Goal: Task Accomplishment & Management: Complete application form

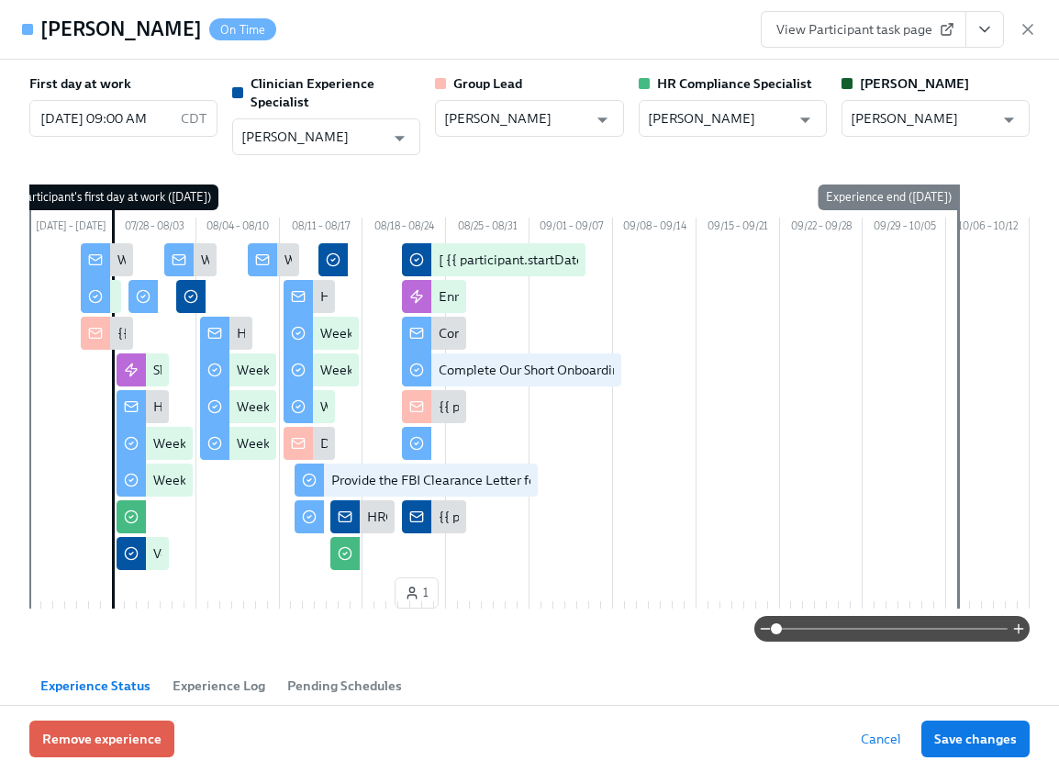
click at [895, 29] on span "View Participant task page" at bounding box center [863, 29] width 174 height 18
click at [1026, 27] on icon "button" at bounding box center [1027, 29] width 18 height 18
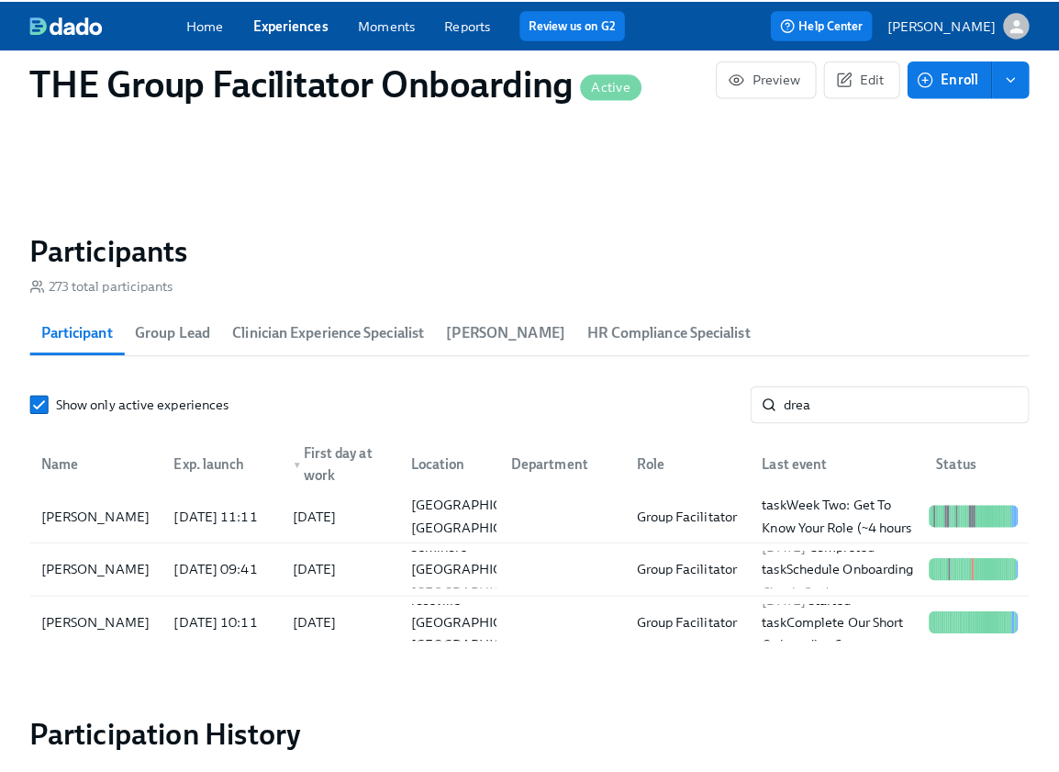
scroll to position [0, 30296]
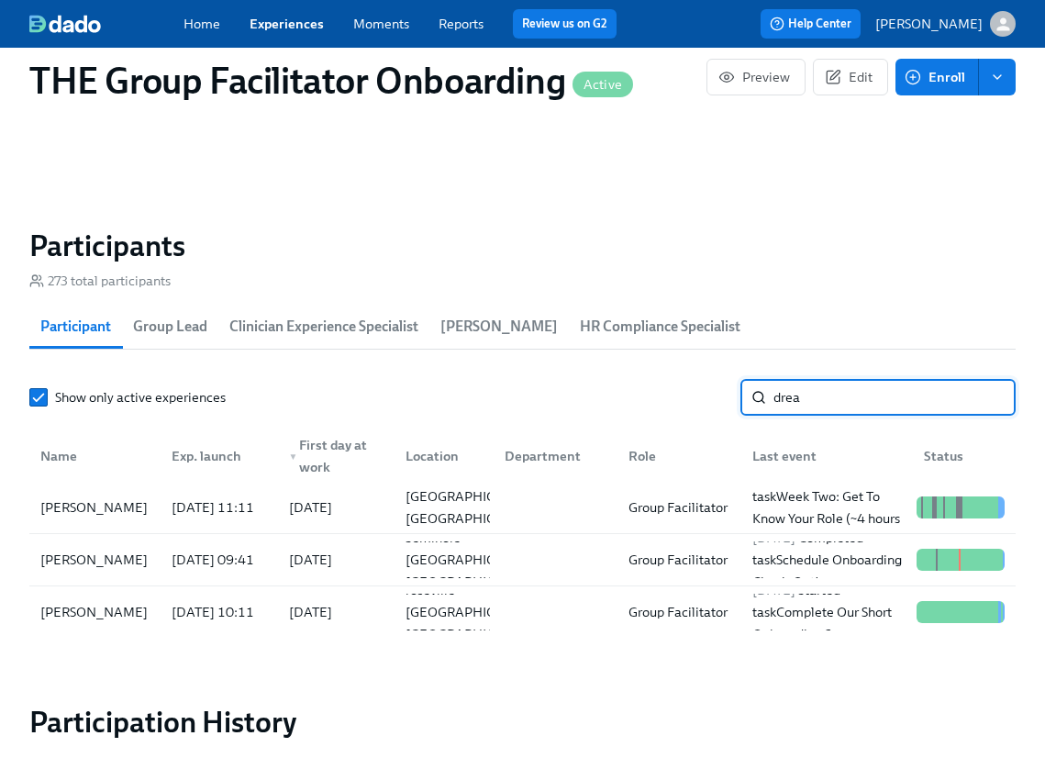
click at [828, 406] on input "drea" at bounding box center [894, 397] width 242 height 37
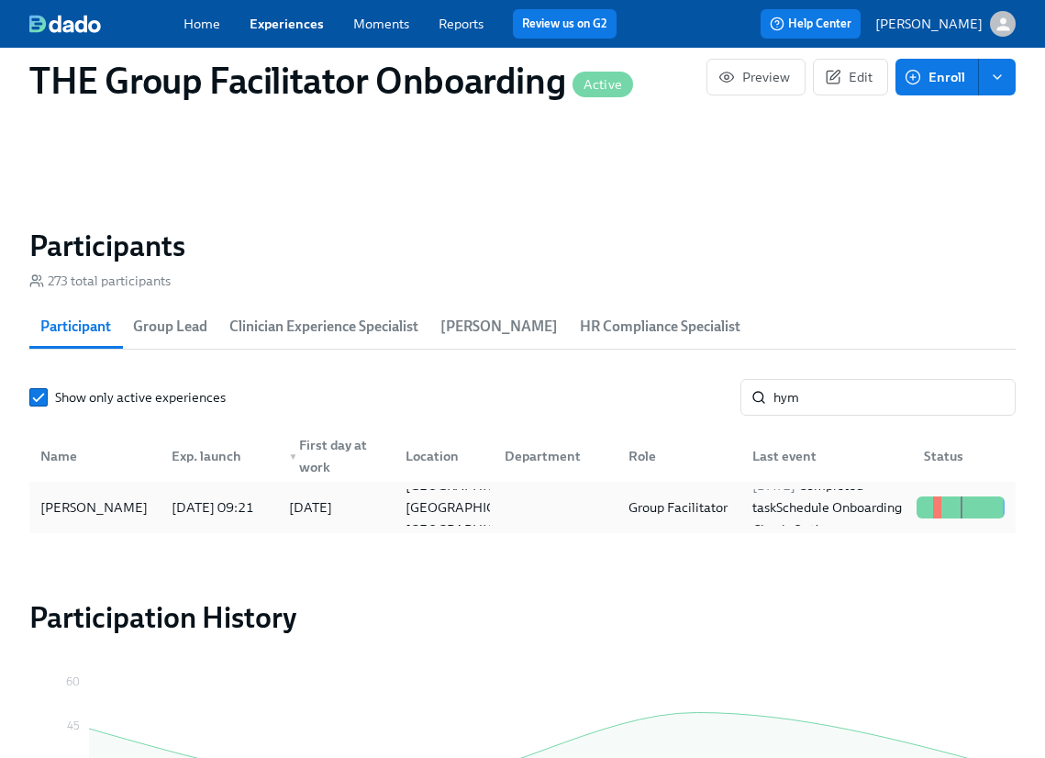
click at [116, 516] on div "[PERSON_NAME]" at bounding box center [94, 507] width 122 height 22
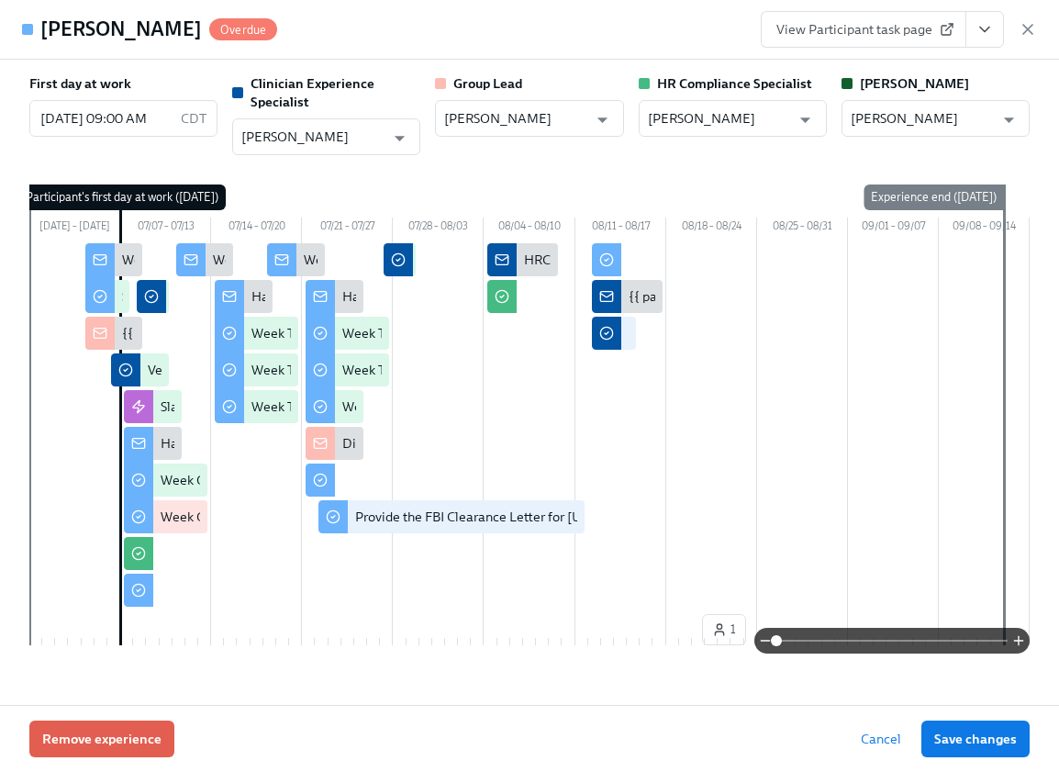
click at [999, 28] on button "View task page" at bounding box center [984, 29] width 39 height 37
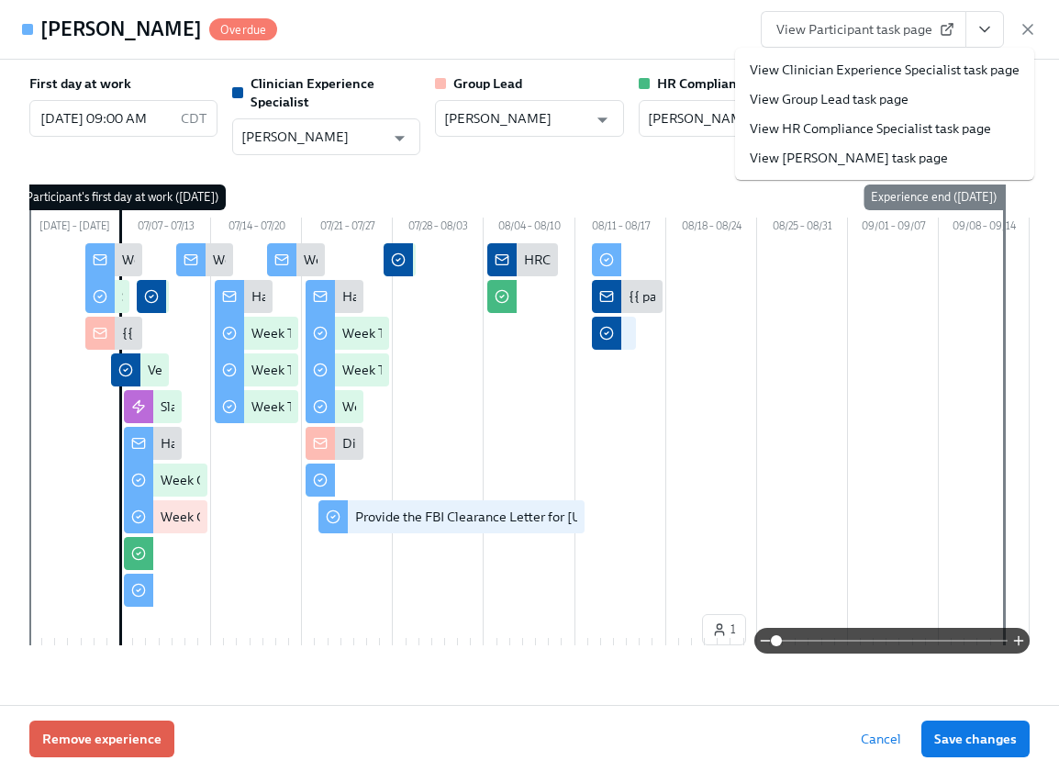
click at [944, 71] on link "View Clinician Experience Specialist task page" at bounding box center [885, 70] width 270 height 18
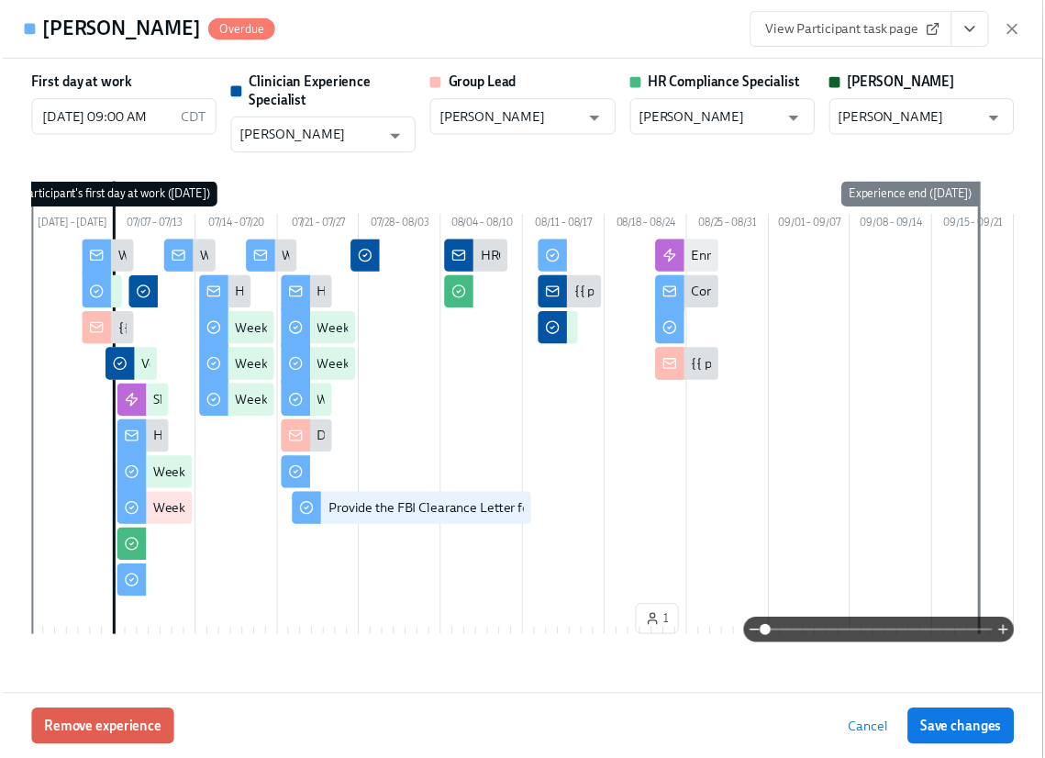
scroll to position [0, 30310]
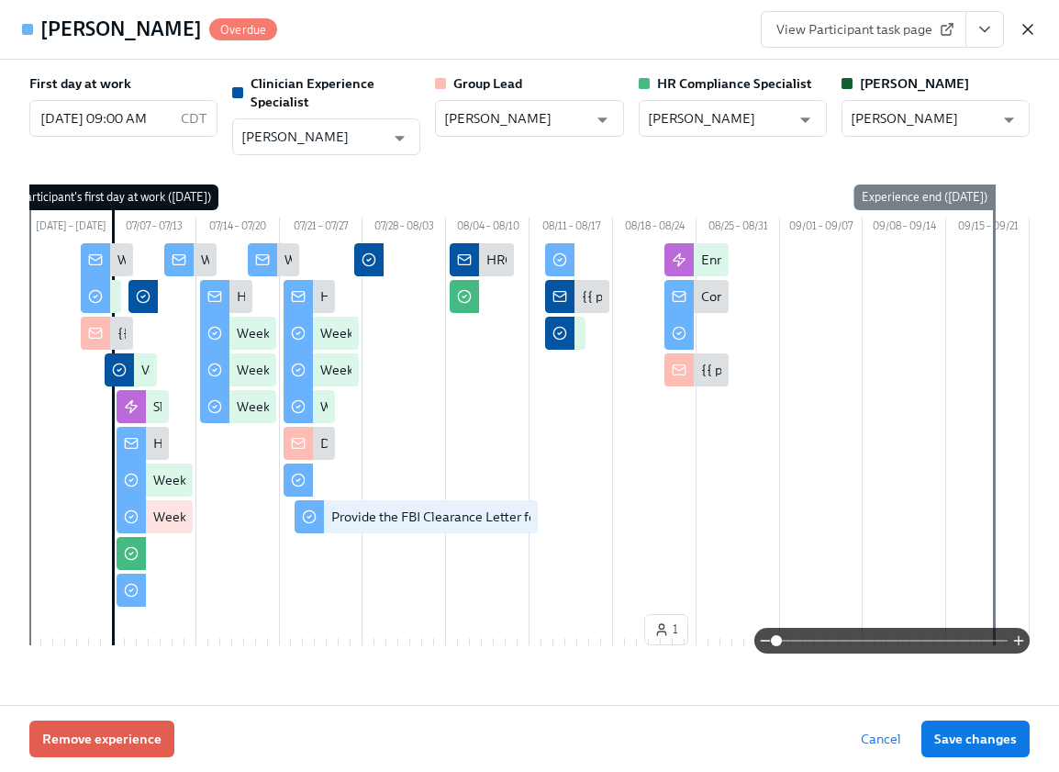
click at [1028, 26] on icon "button" at bounding box center [1027, 29] width 18 height 18
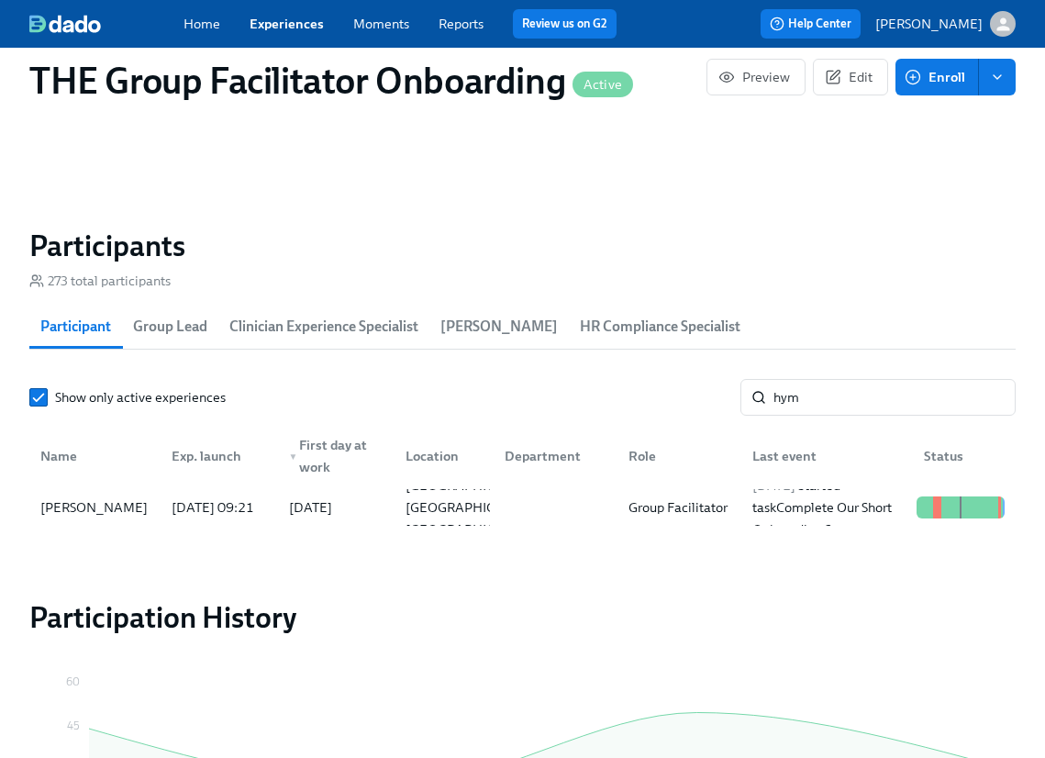
scroll to position [0, 30296]
click at [803, 405] on input "hym" at bounding box center [894, 397] width 242 height 37
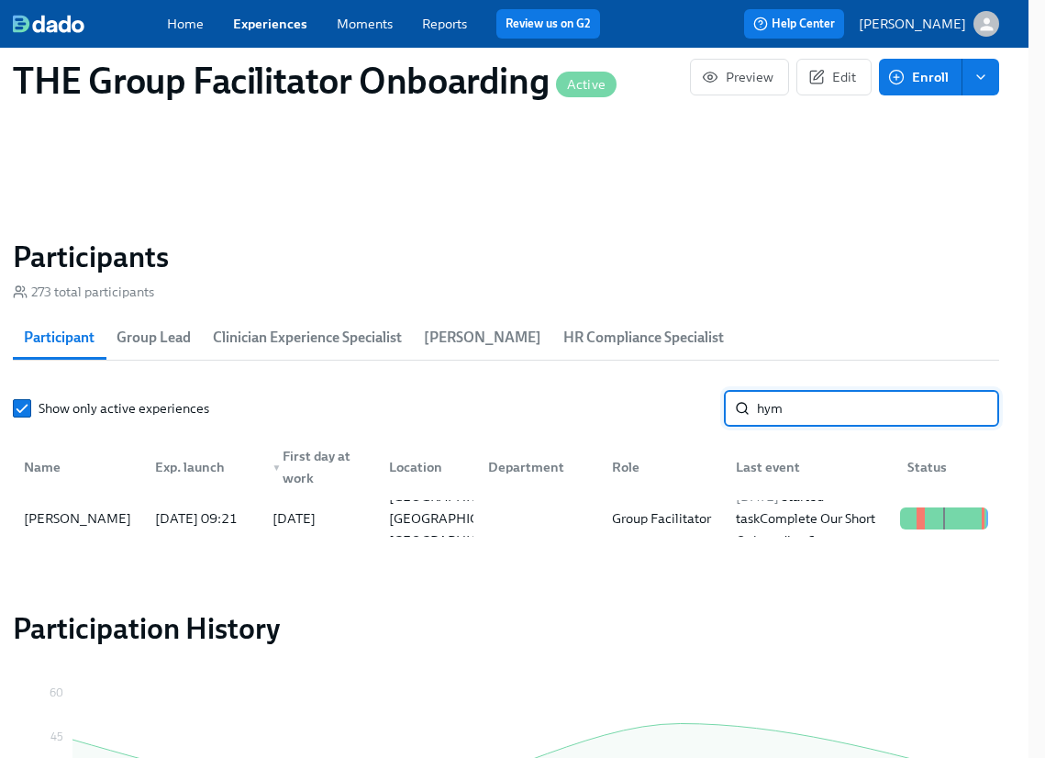
scroll to position [1465, 17]
type input "da'"
click at [86, 528] on div "[PERSON_NAME]" at bounding box center [78, 519] width 122 height 22
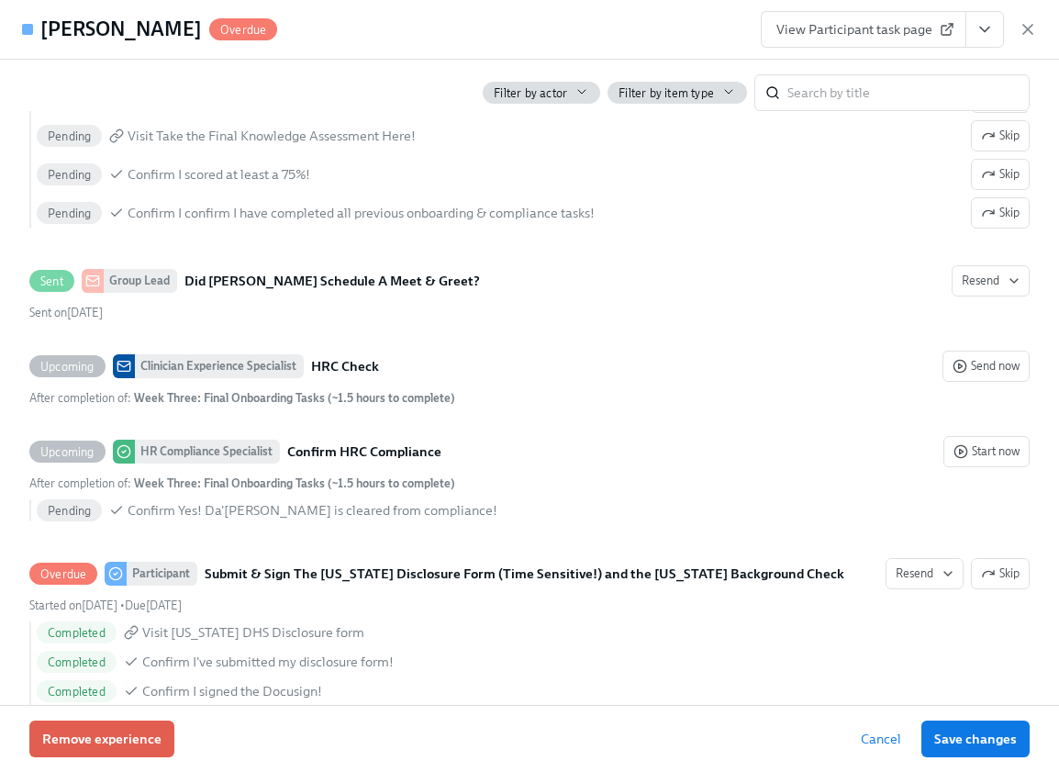
scroll to position [3763, 0]
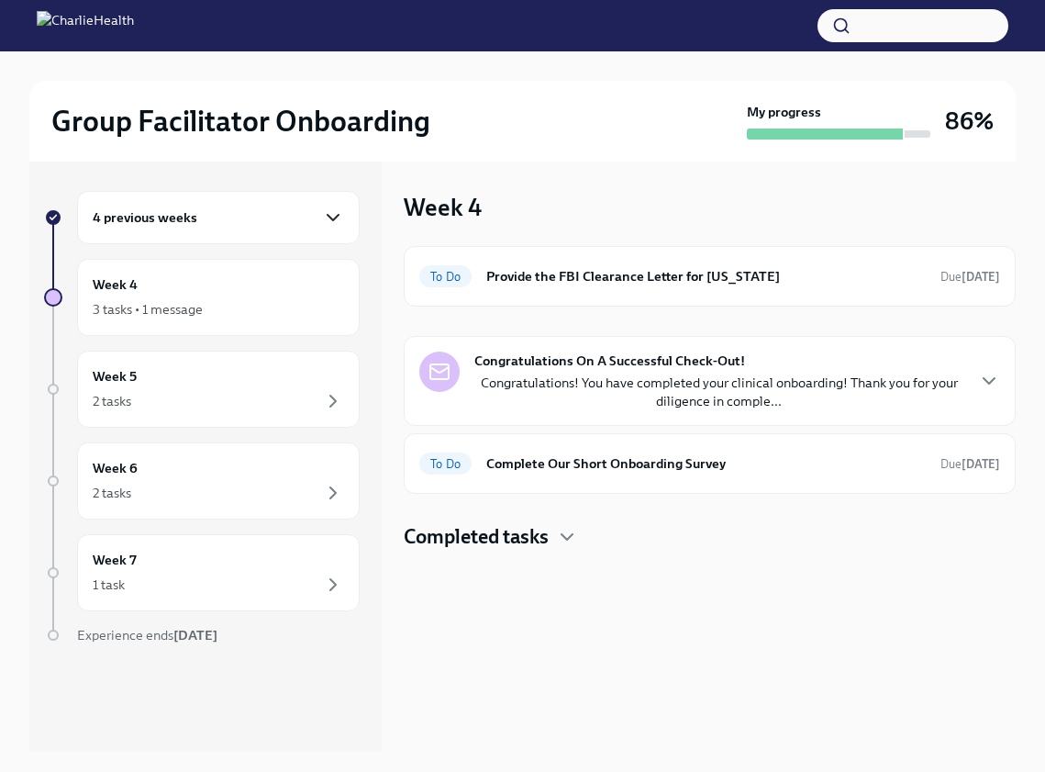
click at [332, 221] on icon "button" at bounding box center [333, 217] width 22 height 22
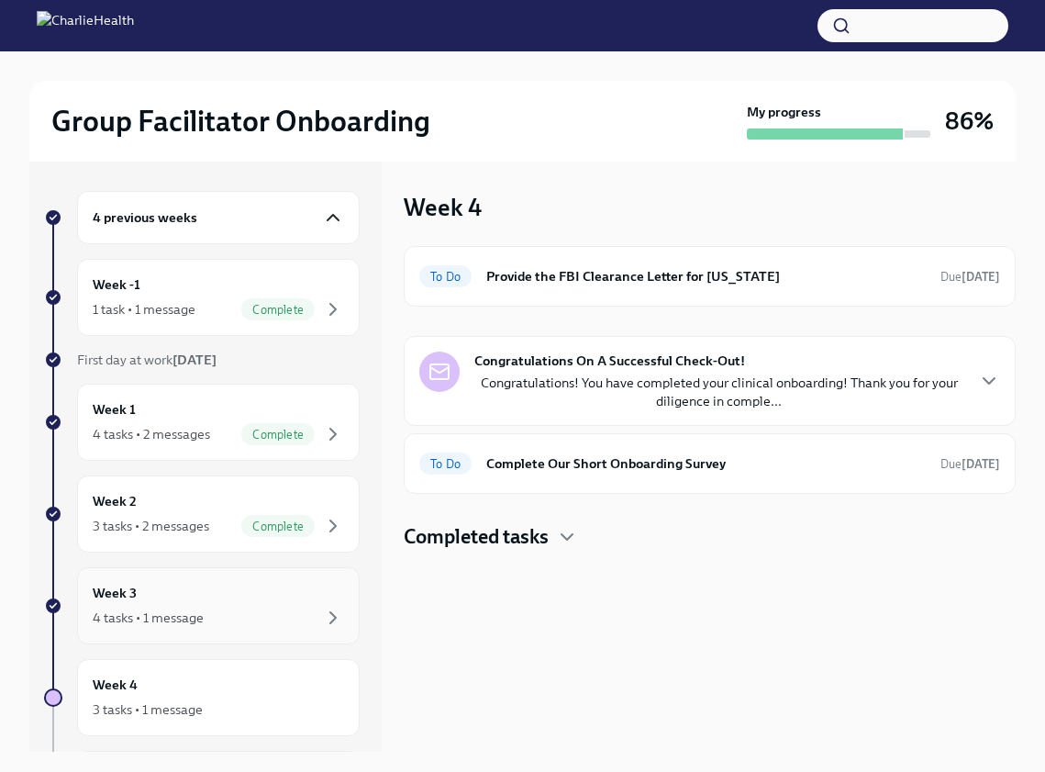
click at [307, 599] on div "Week 3 4 tasks • 1 message" at bounding box center [218, 606] width 251 height 46
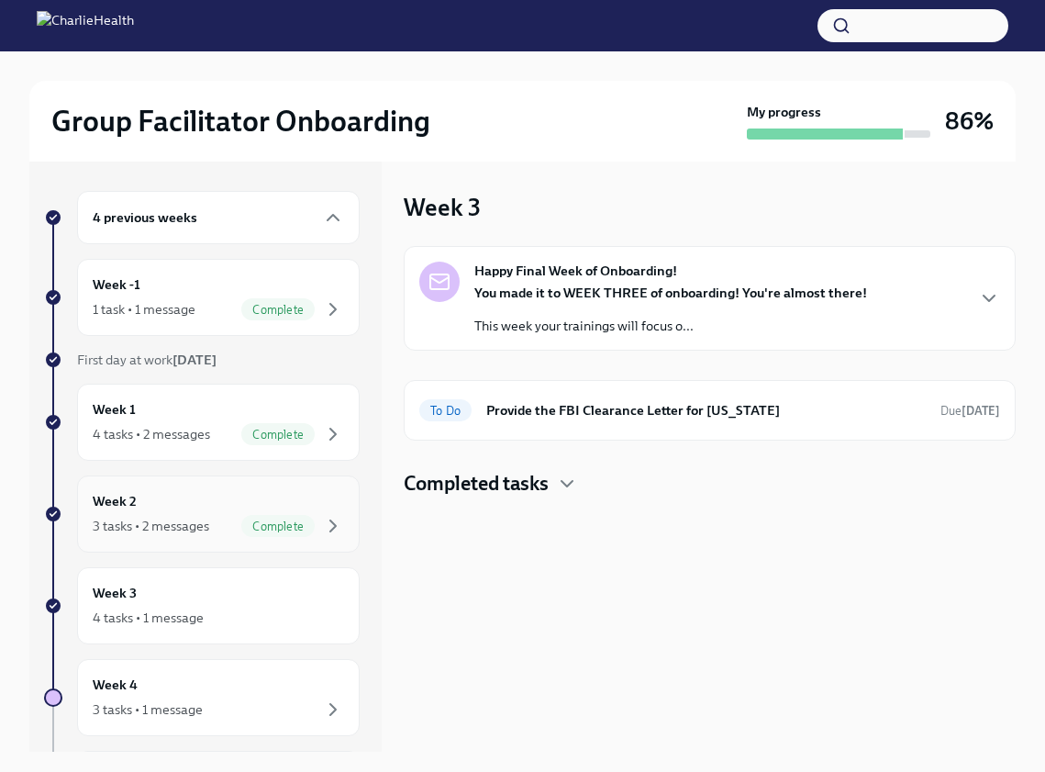
click at [301, 516] on div "Complete" at bounding box center [292, 526] width 103 height 22
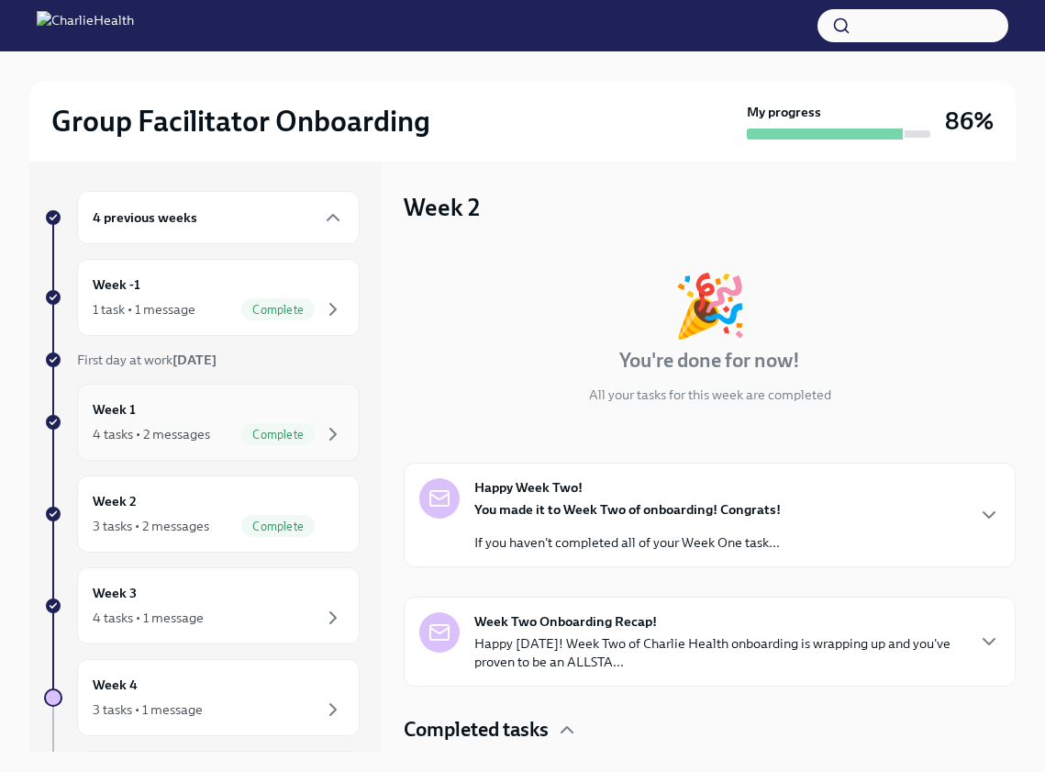
click at [306, 436] on div "Complete" at bounding box center [292, 434] width 103 height 22
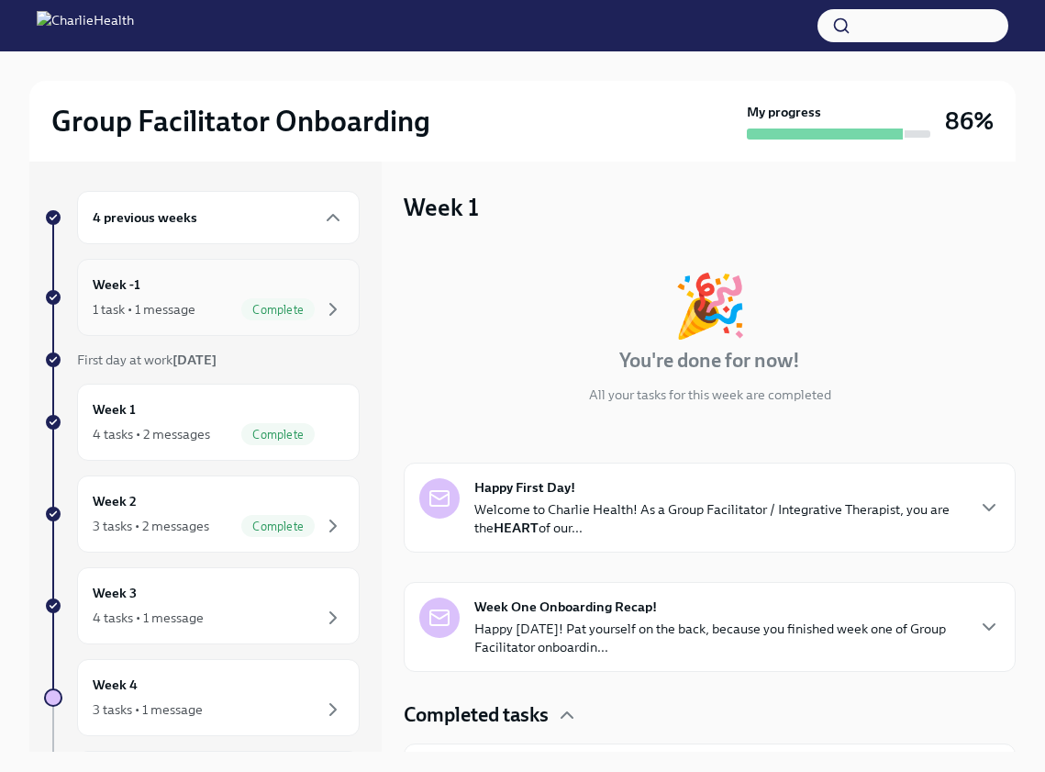
click at [279, 321] on div "Week -1 1 task • 1 message Complete" at bounding box center [218, 297] width 283 height 77
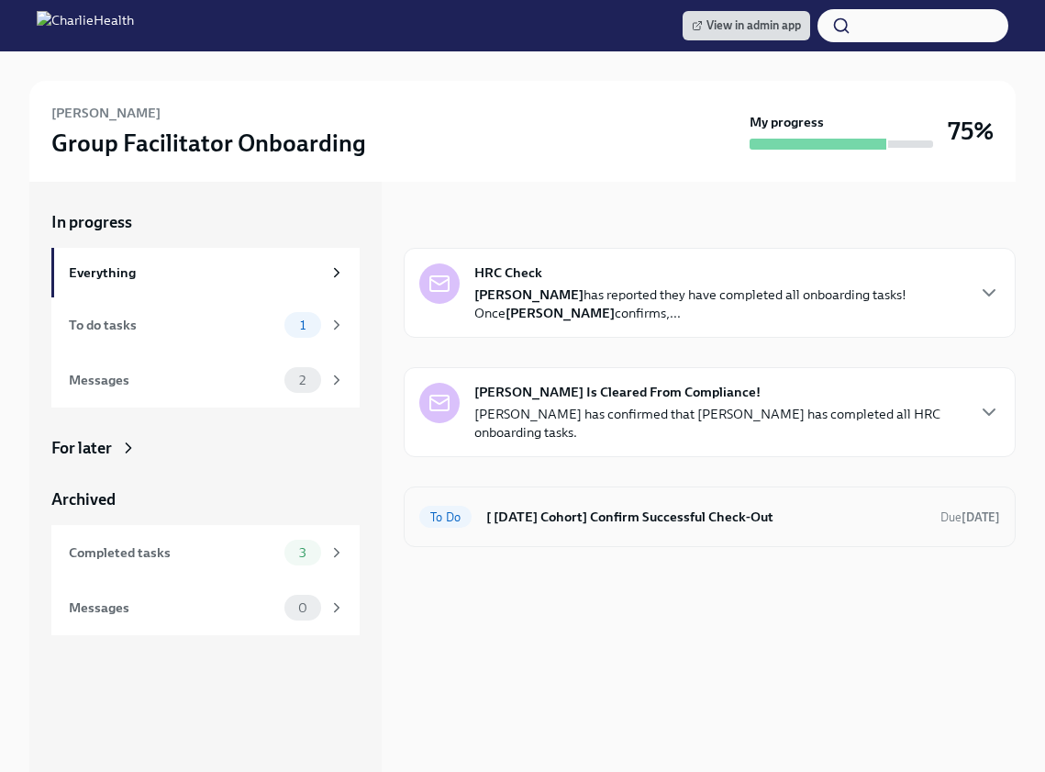
click at [585, 511] on h6 "[ [DATE] Cohort] Confirm Successful Check-Out" at bounding box center [705, 516] width 439 height 20
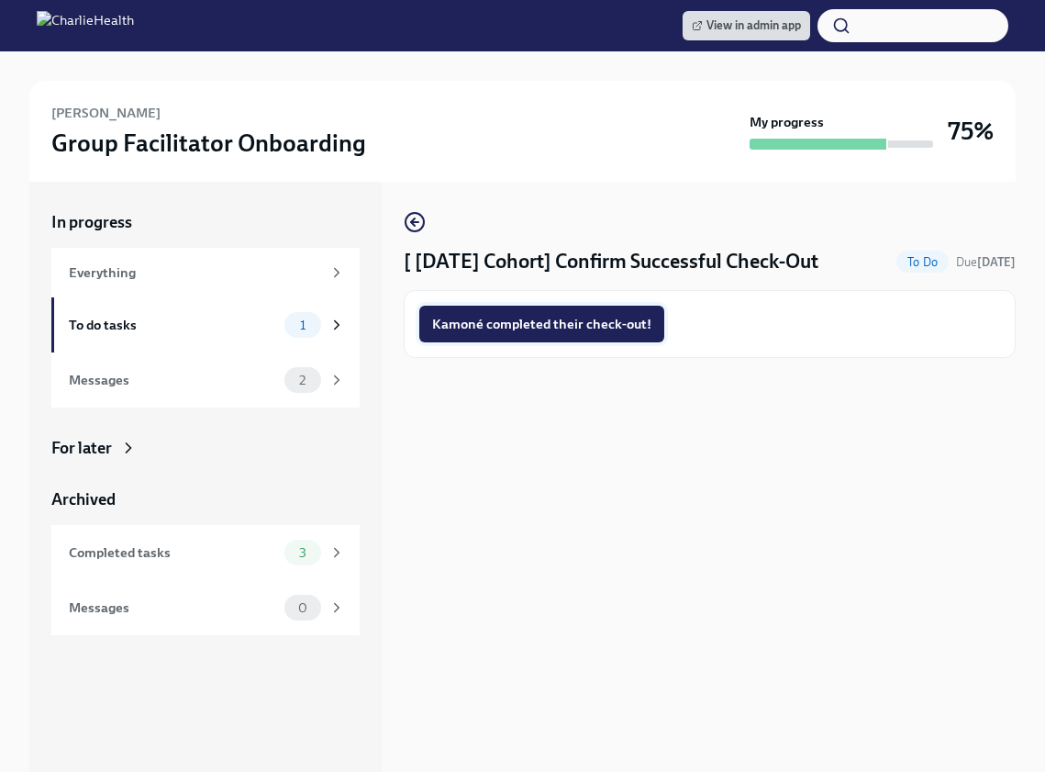
click at [548, 329] on span "Kamoné completed their check-out!" at bounding box center [541, 324] width 219 height 18
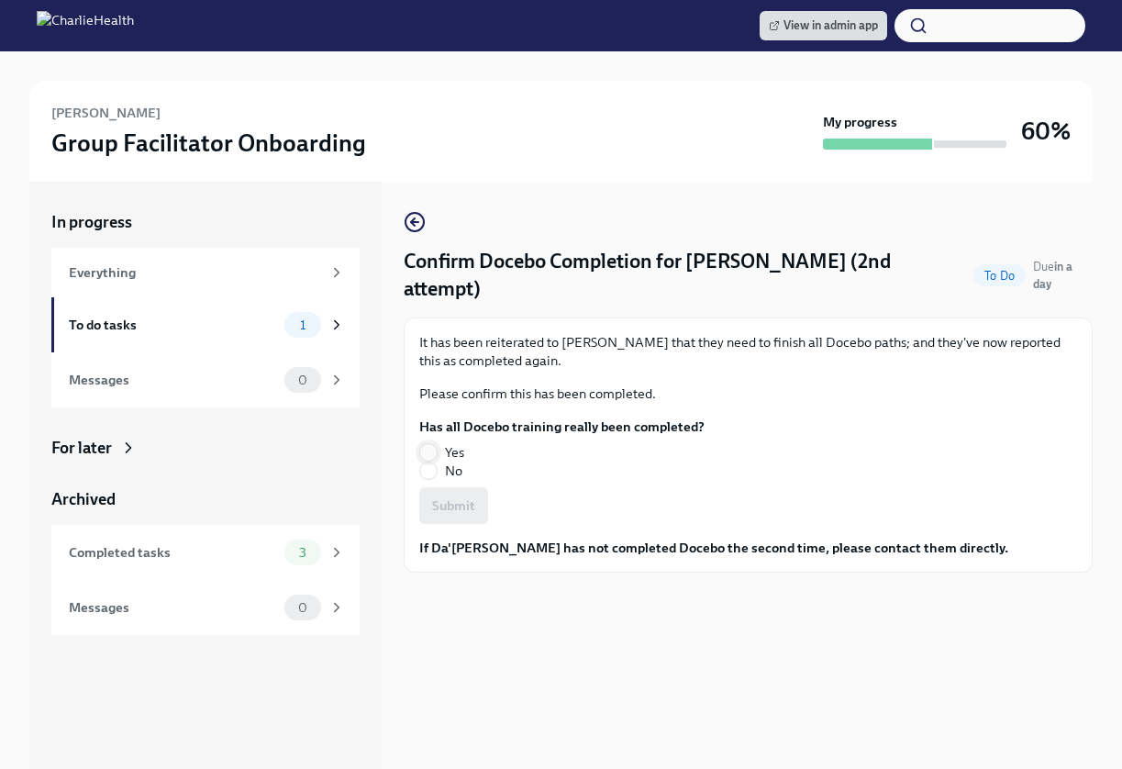
click at [433, 444] on input "Yes" at bounding box center [428, 452] width 17 height 17
radio input "true"
click at [453, 497] on span "Submit" at bounding box center [453, 505] width 43 height 18
click at [433, 462] on input "No" at bounding box center [428, 470] width 17 height 17
radio input "true"
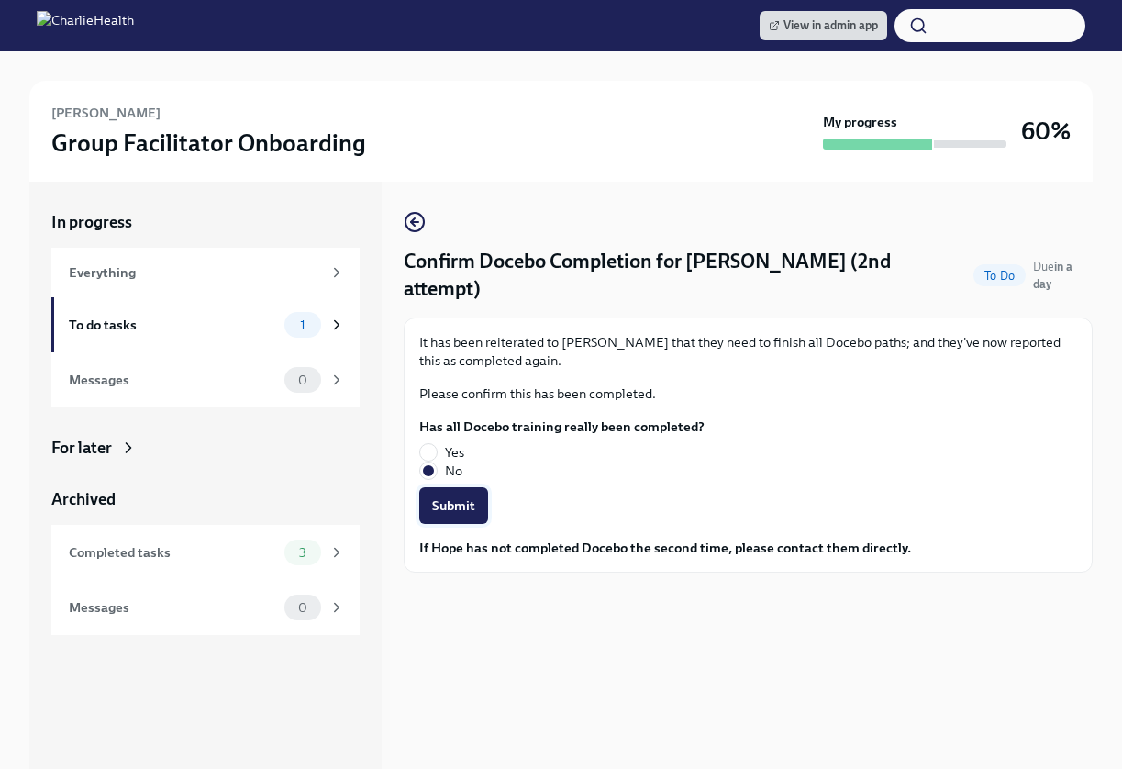
click at [445, 496] on span "Submit" at bounding box center [453, 505] width 43 height 18
